Goal: Contribute content: Add original content to the website for others to see

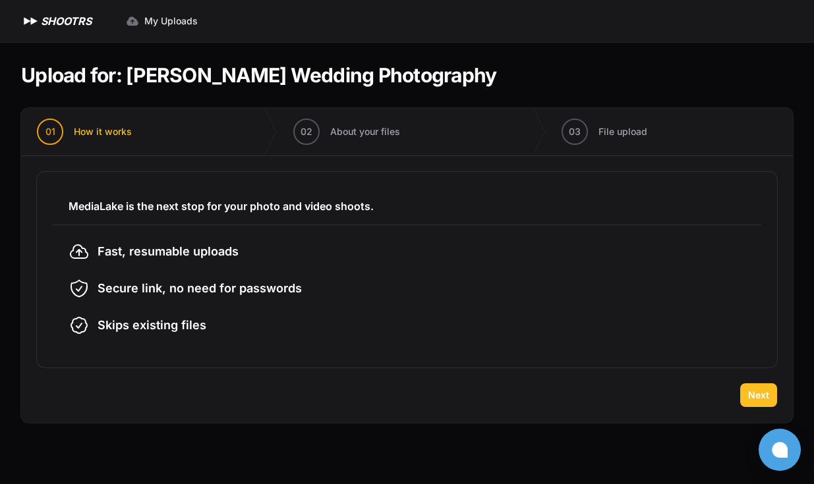
click at [754, 389] on span "Next" at bounding box center [758, 395] width 21 height 13
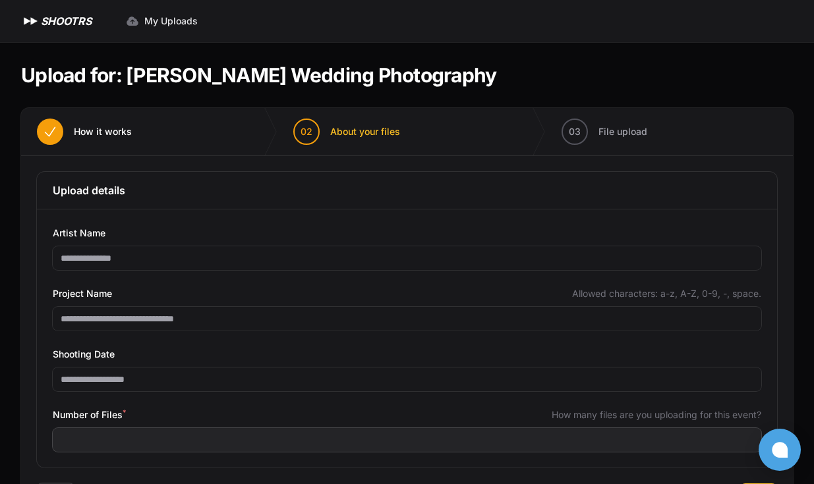
scroll to position [60, 0]
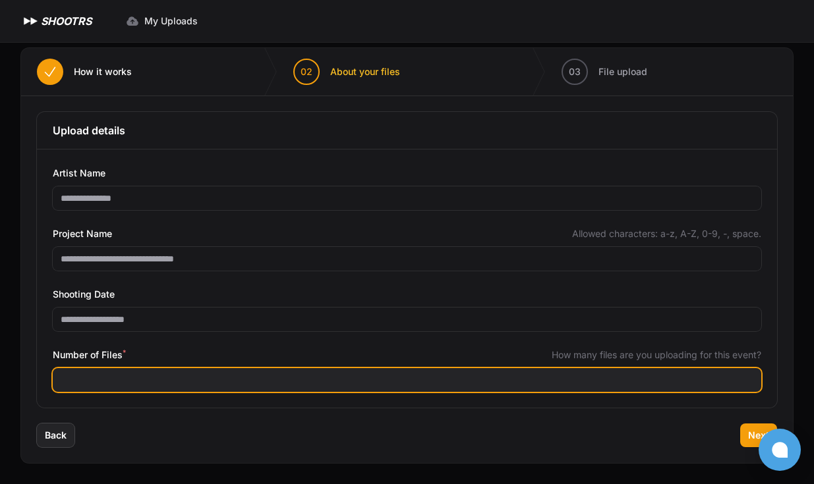
click at [297, 383] on input "Number of Files *" at bounding box center [407, 380] width 708 height 24
type input "****"
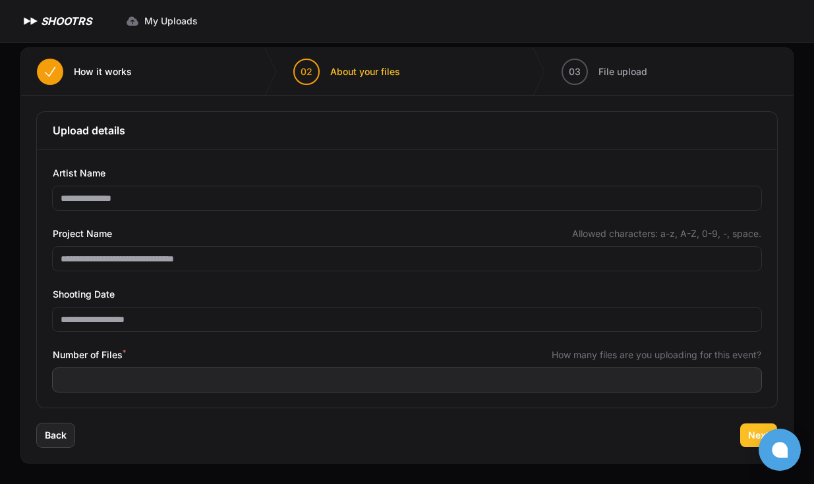
click at [743, 433] on button "Next" at bounding box center [758, 436] width 37 height 24
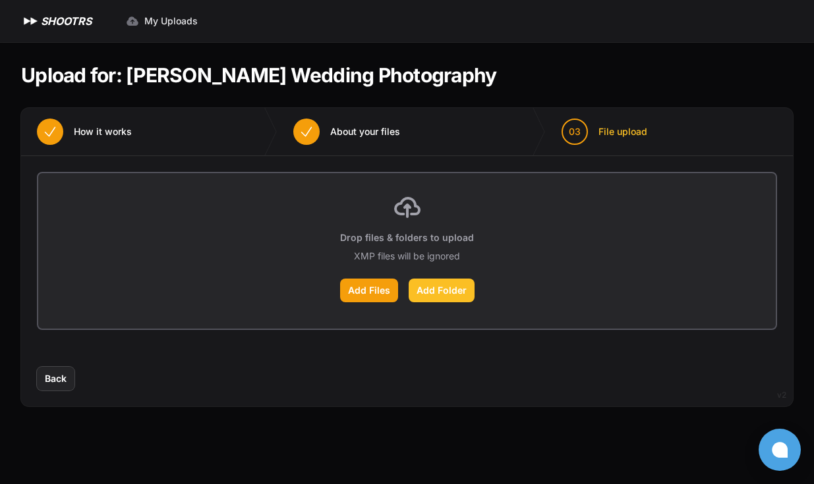
click at [434, 293] on label "Add Folder" at bounding box center [441, 291] width 66 height 24
click at [0, 0] on input "Add Folder" at bounding box center [0, 0] width 0 height 0
click at [431, 294] on label "Add Folder" at bounding box center [441, 291] width 66 height 24
click at [0, 0] on input "Add Folder" at bounding box center [0, 0] width 0 height 0
click at [372, 305] on div "Drop files & folders to upload XMP files will be ignored Add Files Add Folder" at bounding box center [406, 250] width 737 height 155
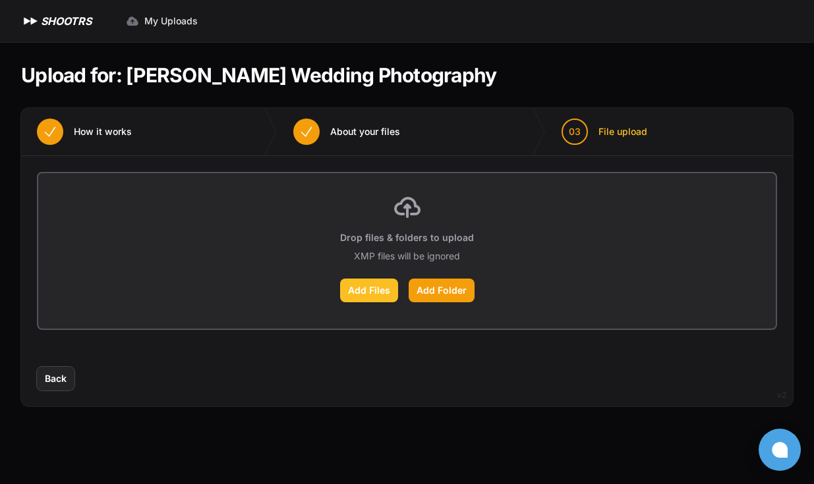
click at [368, 294] on label "Add Files" at bounding box center [369, 291] width 58 height 24
click at [0, 0] on input "Add Files" at bounding box center [0, 0] width 0 height 0
